Goal: Task Accomplishment & Management: Complete application form

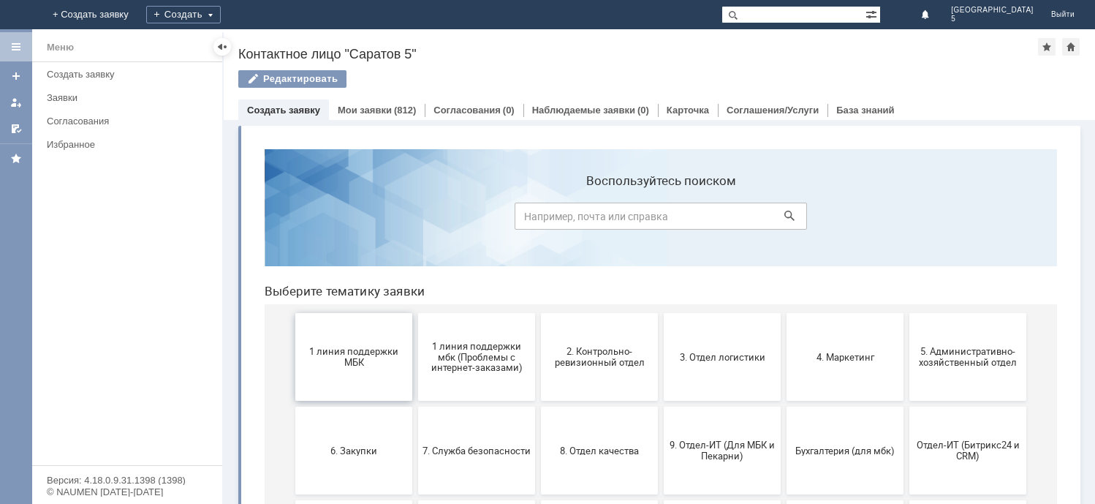
click at [363, 356] on span "1 линия поддержки МБК" at bounding box center [354, 357] width 108 height 22
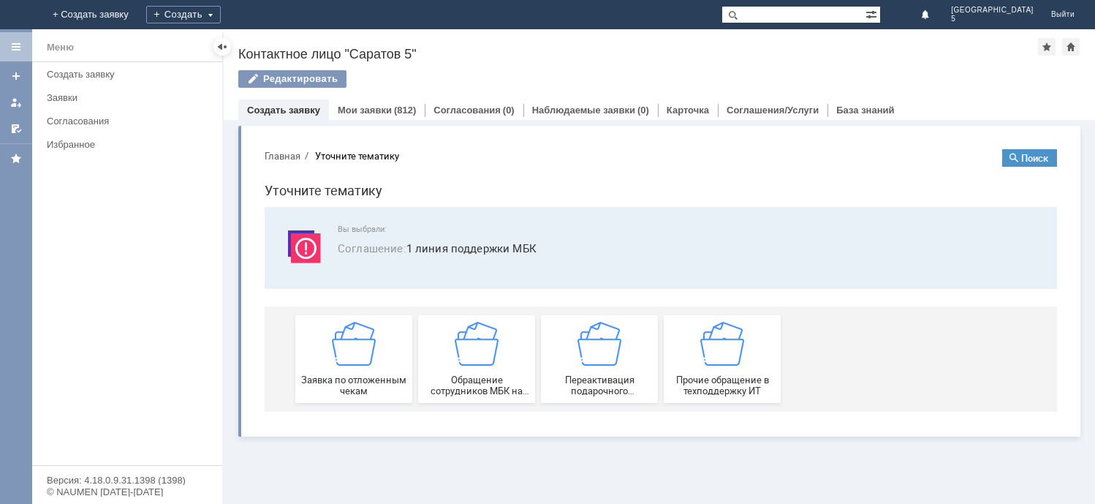
click at [363, 356] on img at bounding box center [354, 344] width 44 height 44
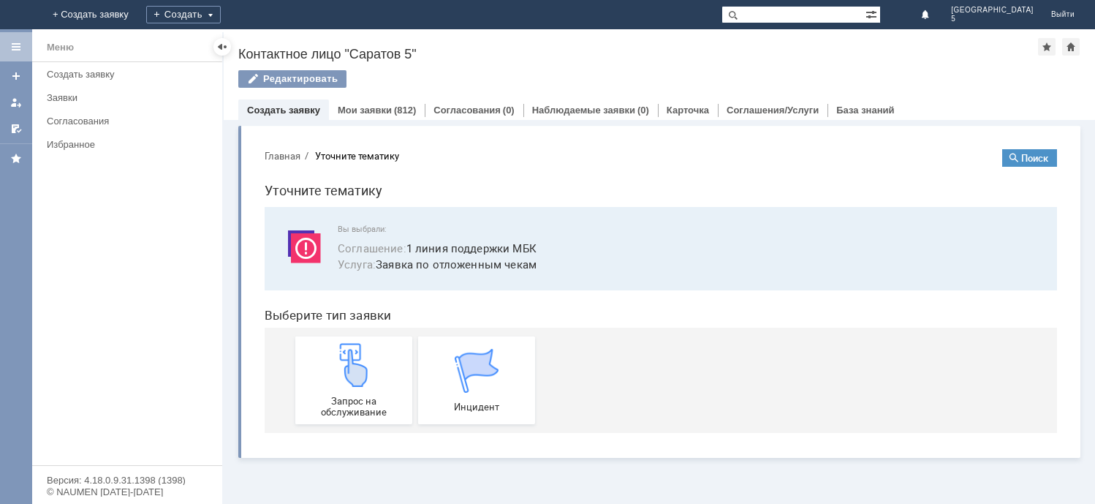
click at [363, 356] on img at bounding box center [354, 365] width 44 height 44
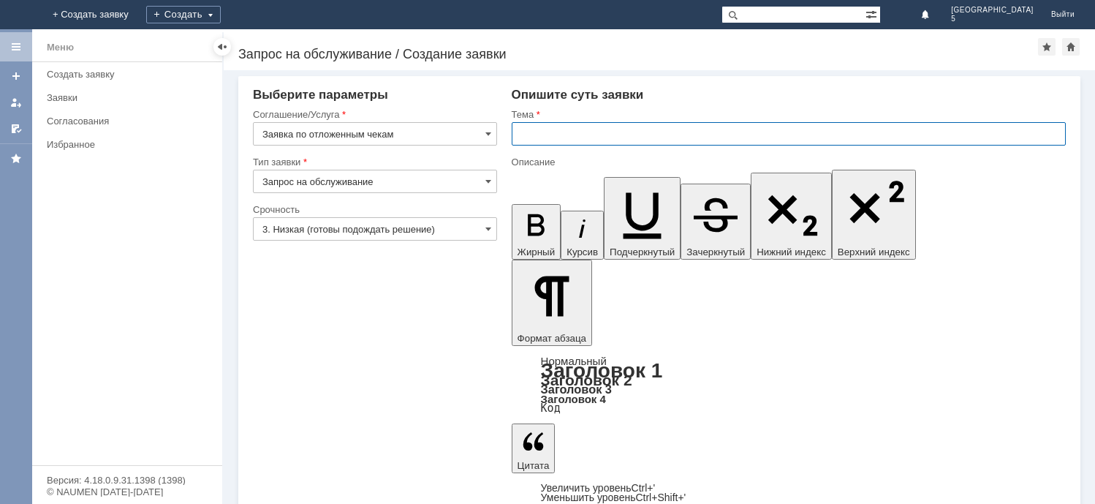
click at [525, 135] on input "text" at bounding box center [789, 133] width 554 height 23
type input "отлож.чеки от [DATE]"
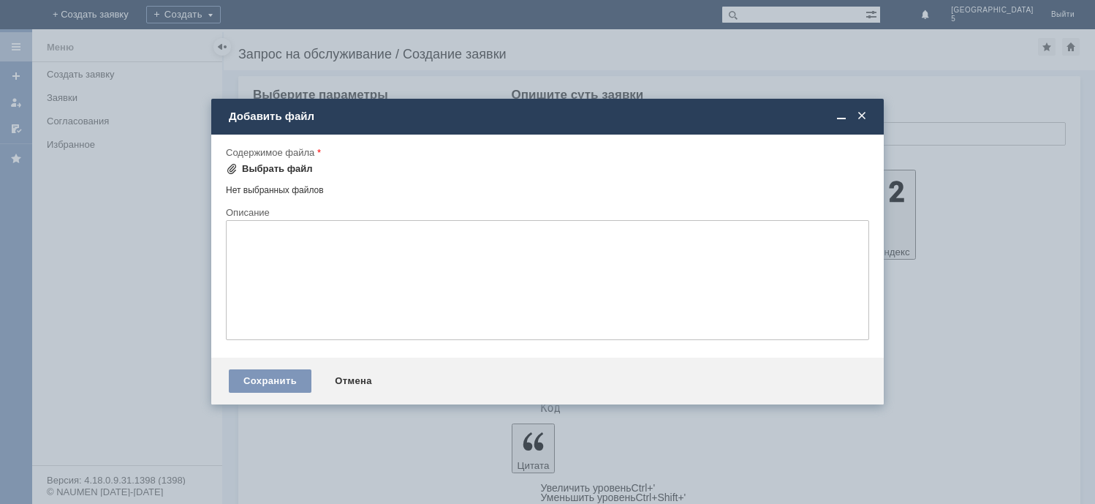
click at [261, 169] on div "Выбрать файл" at bounding box center [277, 169] width 71 height 12
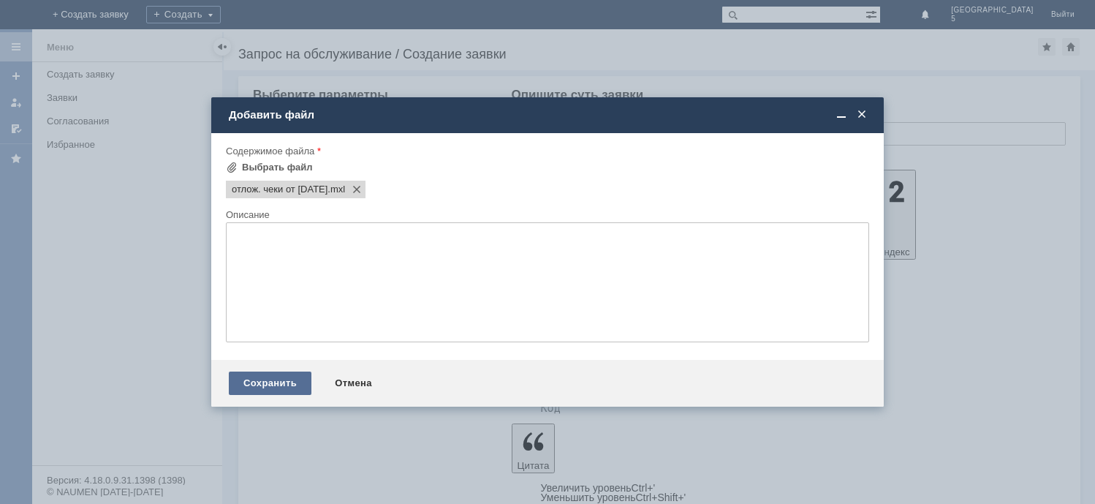
click at [289, 380] on div "Сохранить" at bounding box center [270, 382] width 83 height 23
